Goal: Check status: Check status

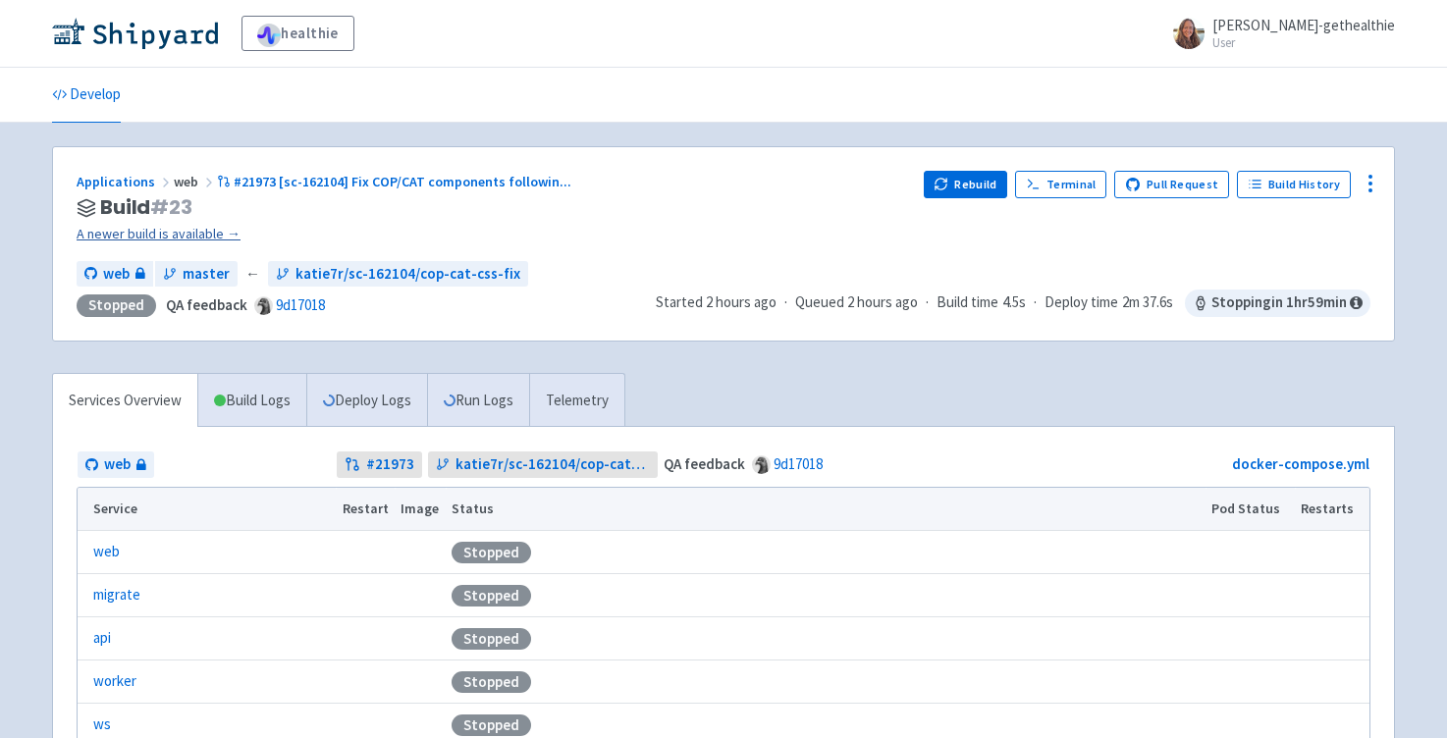
click at [210, 234] on link "A newer build is available →" at bounding box center [492, 234] width 831 height 23
